Goal: Obtain resource: Download file/media

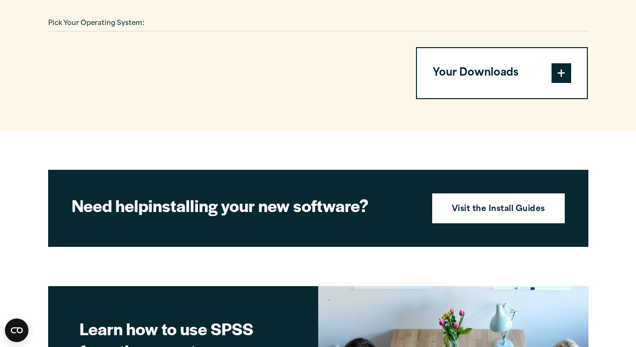
scroll to position [591, 0]
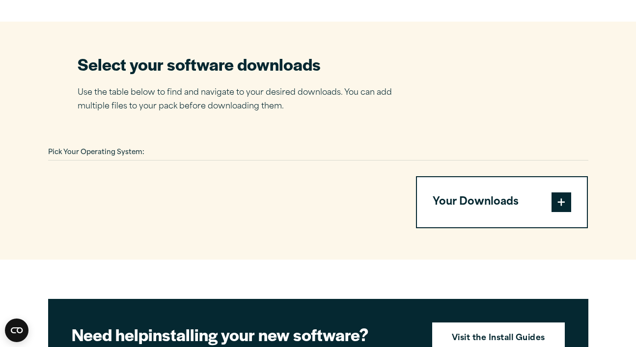
click at [561, 196] on span at bounding box center [561, 202] width 20 height 20
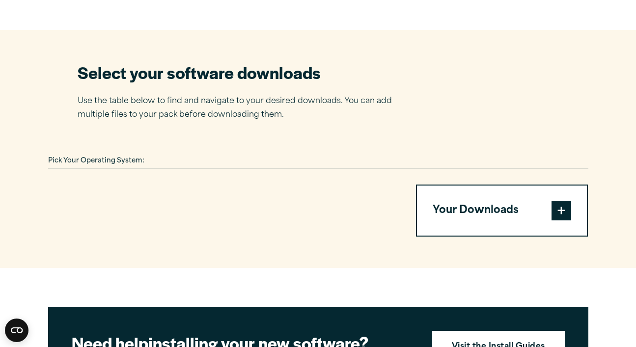
scroll to position [582, 0]
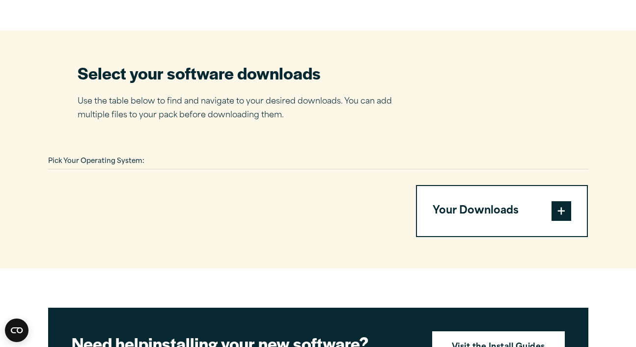
click at [561, 207] on span at bounding box center [561, 211] width 20 height 20
click at [559, 203] on span at bounding box center [561, 211] width 20 height 20
drag, startPoint x: 559, startPoint y: 203, endPoint x: 536, endPoint y: 221, distance: 28.7
click at [536, 222] on button "Your Downloads" at bounding box center [502, 211] width 170 height 50
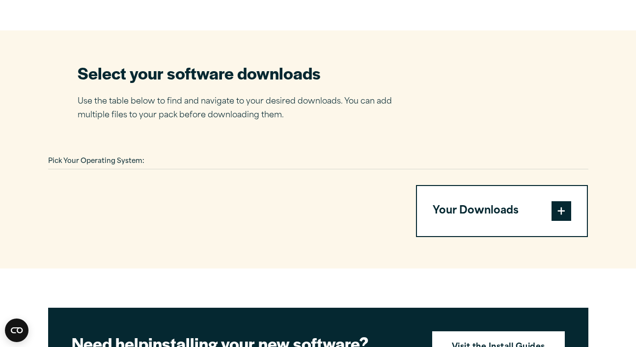
click at [494, 212] on button "Your Downloads" at bounding box center [502, 211] width 170 height 50
click at [231, 186] on div at bounding box center [220, 211] width 344 height 52
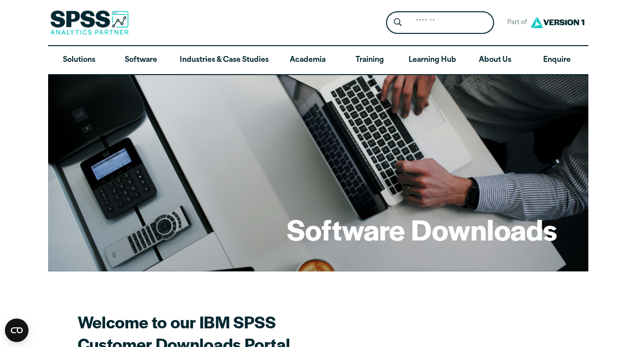
scroll to position [0, 0]
click at [148, 54] on link "Software" at bounding box center [141, 60] width 62 height 28
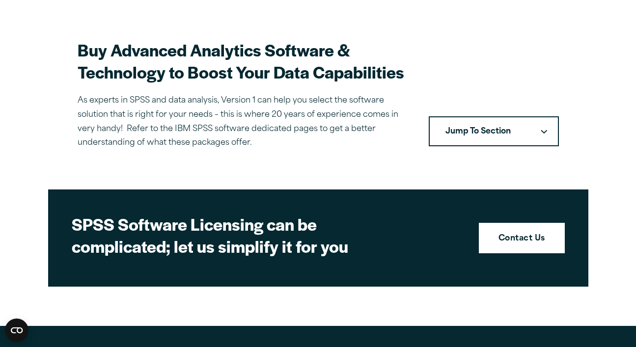
scroll to position [273, 0]
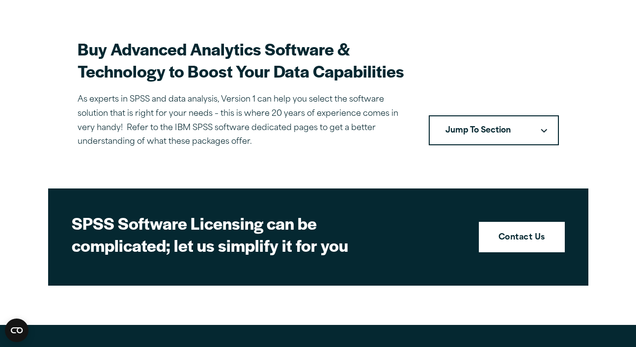
click at [523, 139] on button "Jump To Section" at bounding box center [493, 130] width 130 height 30
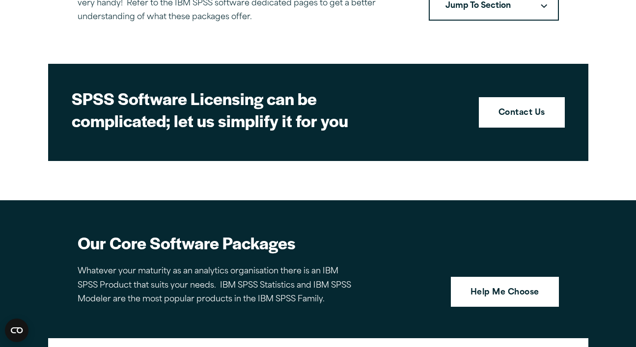
scroll to position [400, 0]
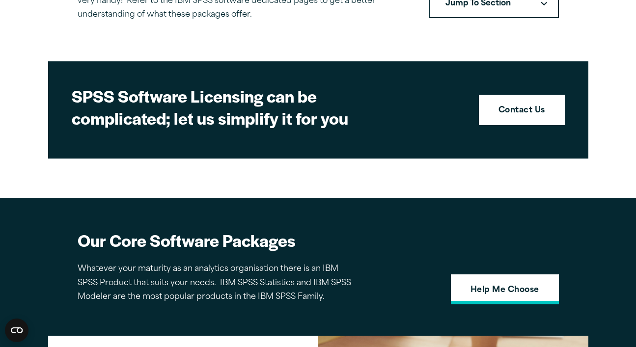
click at [484, 285] on link "Help Me Choose" at bounding box center [505, 289] width 108 height 30
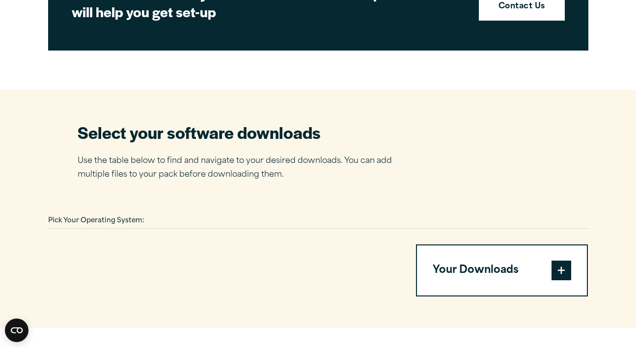
scroll to position [536, 0]
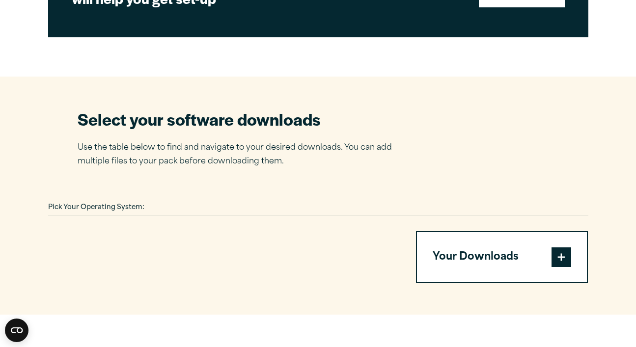
click at [477, 258] on button "Your Downloads" at bounding box center [502, 257] width 170 height 50
click at [508, 213] on div "Pick Your Operating System: Your Downloads You have not added any downloads. Do…" at bounding box center [318, 241] width 540 height 83
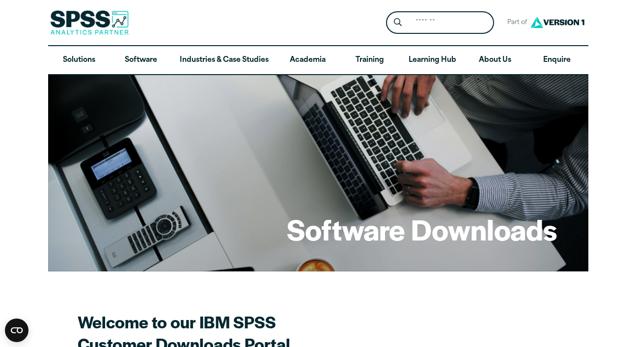
scroll to position [0, 0]
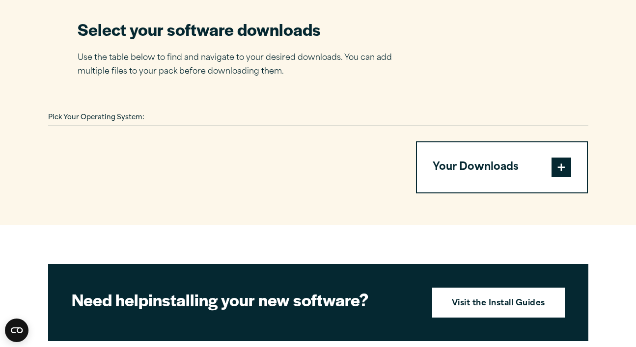
scroll to position [628, 0]
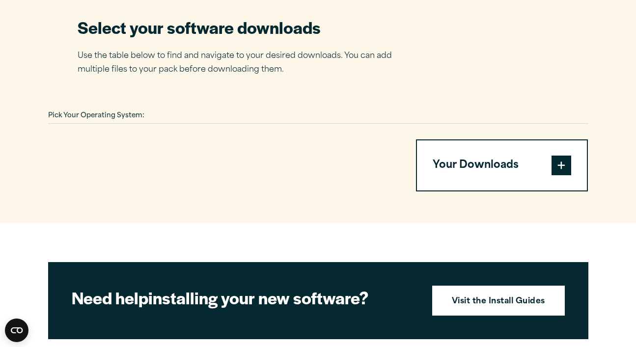
drag, startPoint x: 130, startPoint y: 152, endPoint x: 123, endPoint y: 128, distance: 24.4
click at [124, 129] on div "Pick Your Operating System: Your Downloads You have not added any downloads. Do…" at bounding box center [318, 149] width 540 height 83
click at [123, 128] on div "Pick Your Operating System: Your Downloads You have not added any downloads. Do…" at bounding box center [318, 149] width 540 height 83
click at [123, 152] on div at bounding box center [220, 165] width 344 height 52
click at [123, 153] on div at bounding box center [220, 165] width 344 height 52
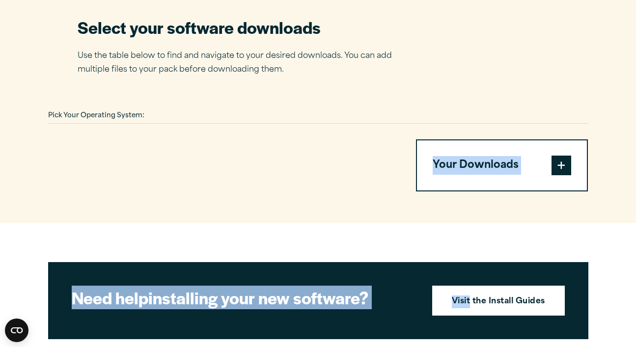
drag, startPoint x: 124, startPoint y: 159, endPoint x: 491, endPoint y: 225, distance: 373.6
click at [491, 225] on article "Software Downloads Welcome to our IBM SPSS Customer Downloads Portal Welcome to…" at bounding box center [318, 107] width 636 height 1321
click at [493, 224] on article "Software Downloads Welcome to our IBM SPSS Customer Downloads Portal Welcome to…" at bounding box center [318, 107] width 636 height 1321
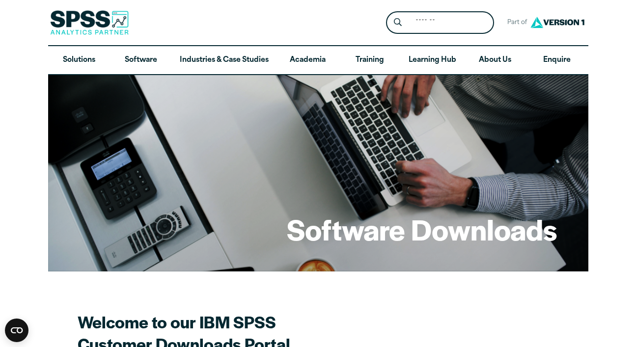
scroll to position [0, 0]
